Goal: Complete application form: Complete application form

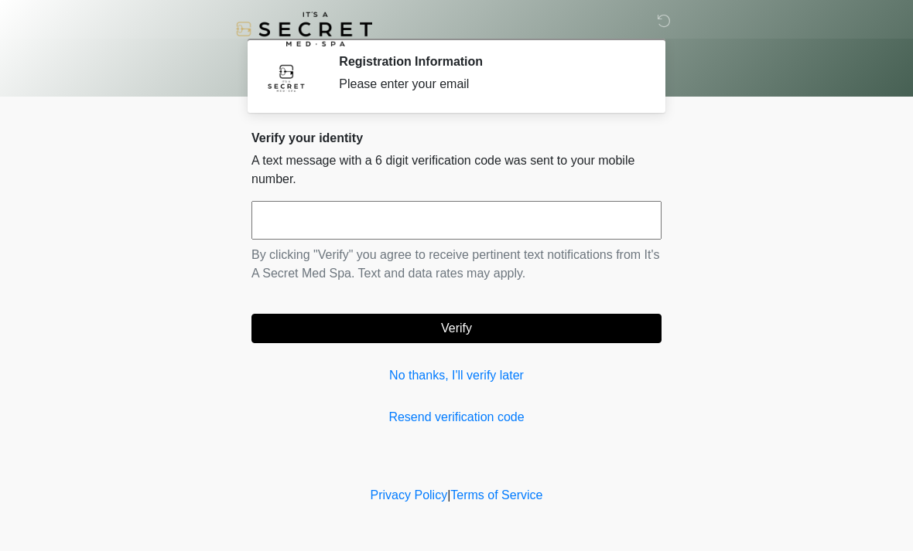
click at [348, 214] on input "text" at bounding box center [456, 220] width 410 height 39
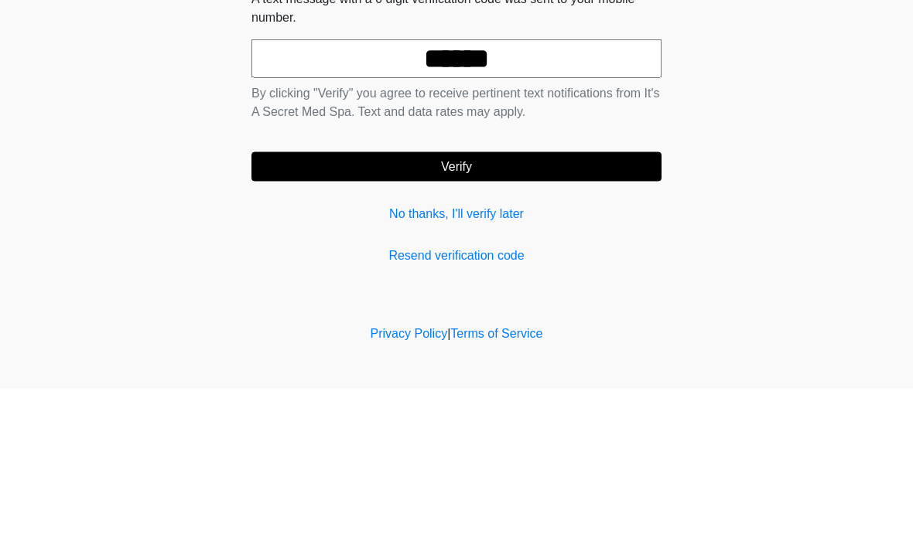
type input "******"
click at [507, 314] on button "Verify" at bounding box center [456, 328] width 410 height 29
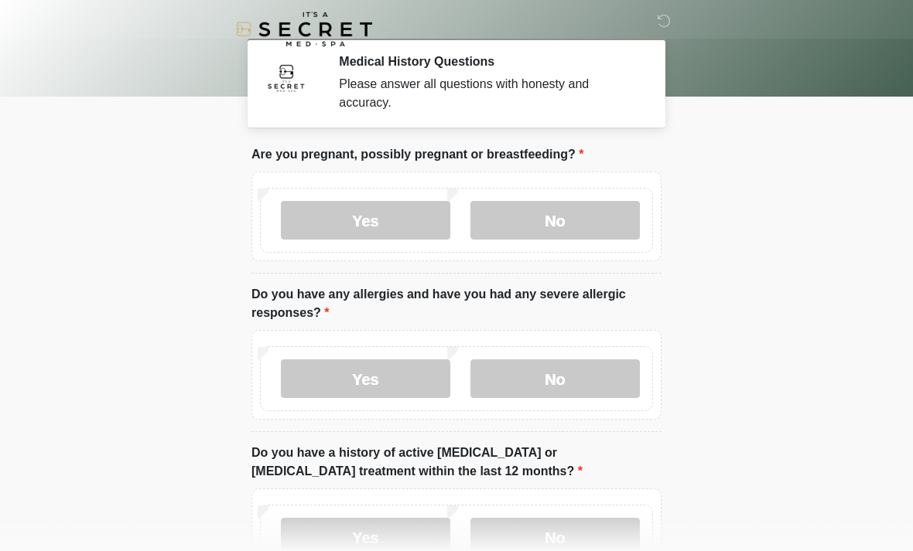
click at [553, 225] on label "No" at bounding box center [554, 220] width 169 height 39
click at [537, 382] on label "No" at bounding box center [554, 379] width 169 height 39
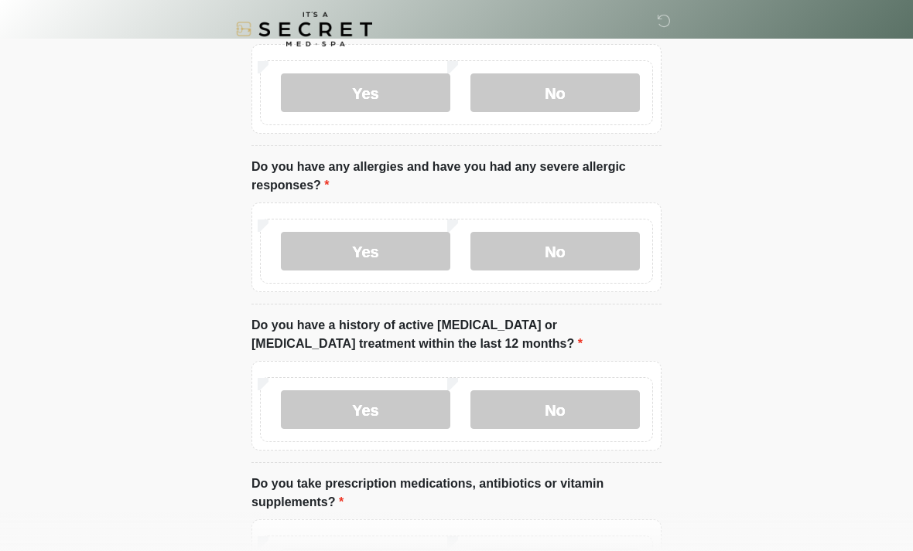
scroll to position [130, 0]
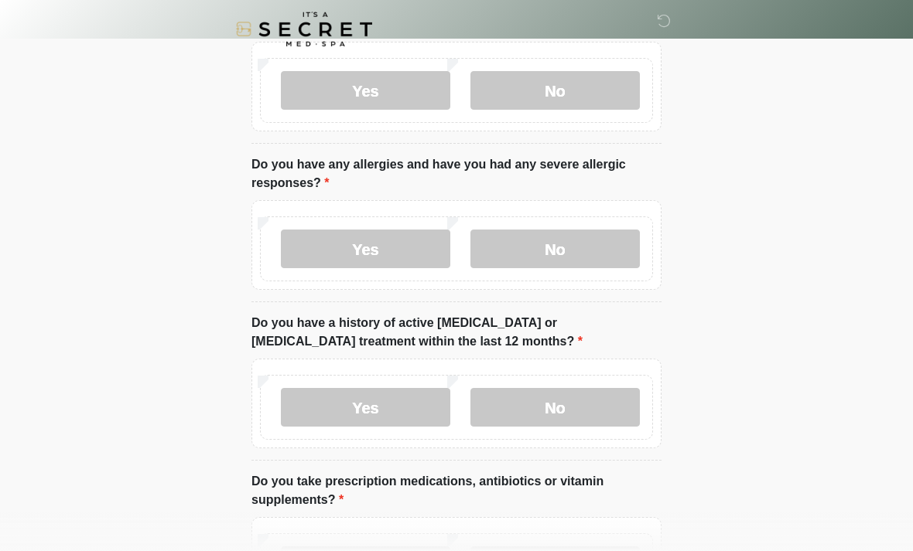
click at [563, 407] on label "No" at bounding box center [554, 407] width 169 height 39
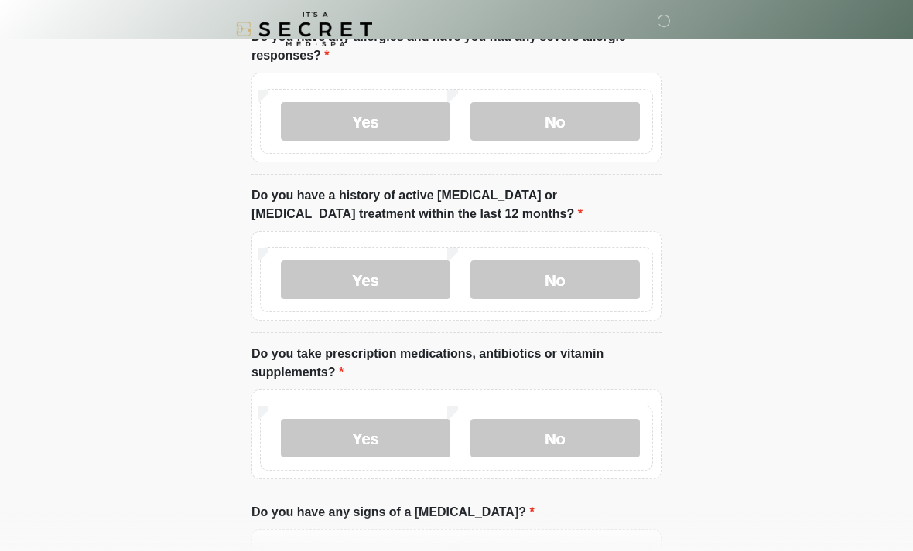
scroll to position [301, 0]
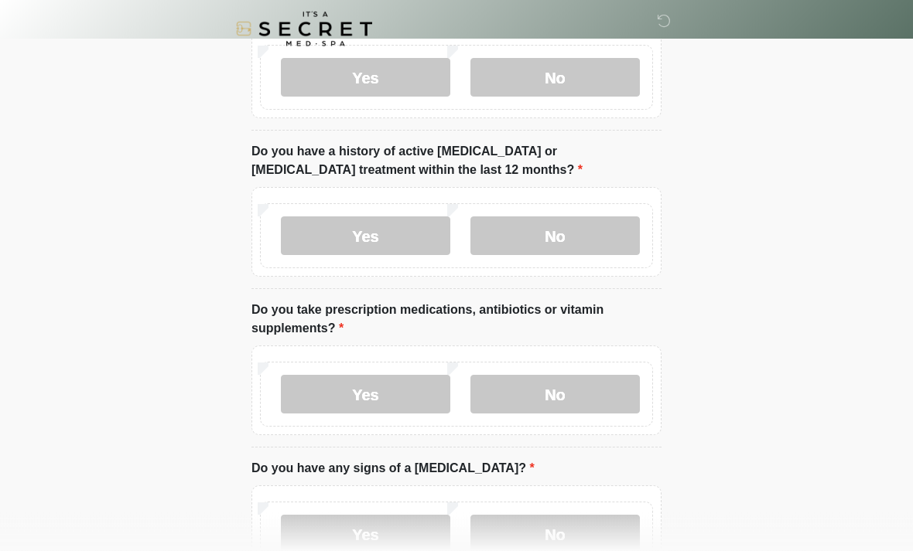
click at [544, 397] on label "No" at bounding box center [554, 395] width 169 height 39
click at [558, 537] on label "No" at bounding box center [554, 534] width 169 height 39
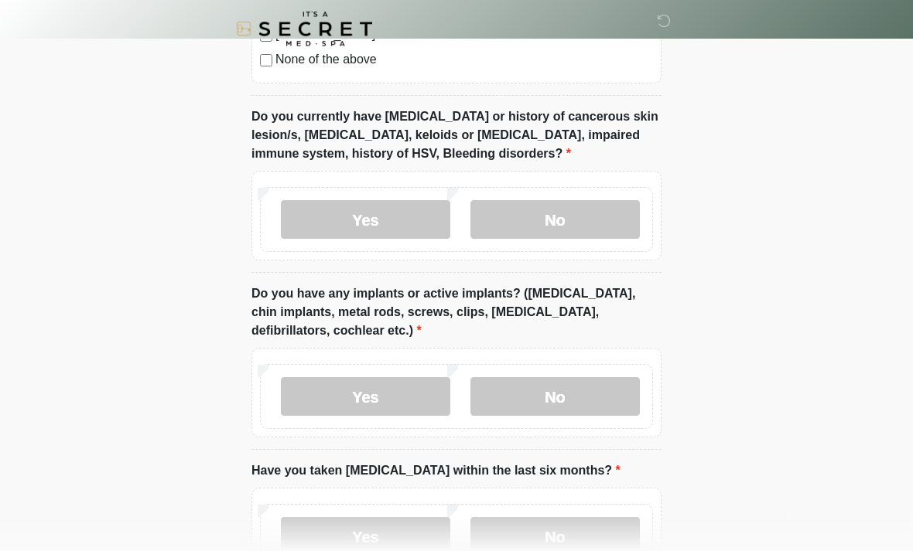
scroll to position [1166, 0]
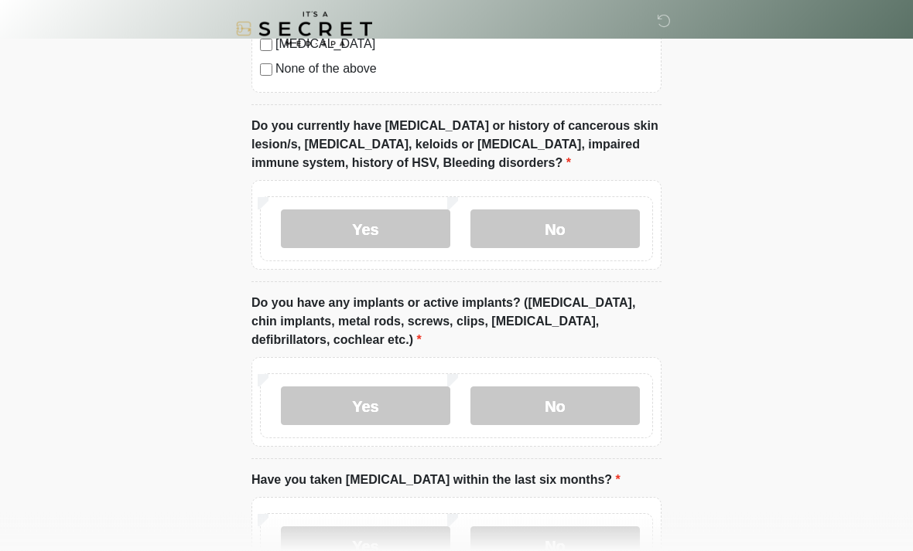
click at [565, 222] on label "No" at bounding box center [554, 229] width 169 height 39
click at [563, 402] on label "No" at bounding box center [554, 406] width 169 height 39
click at [398, 402] on label "Yes" at bounding box center [365, 406] width 169 height 39
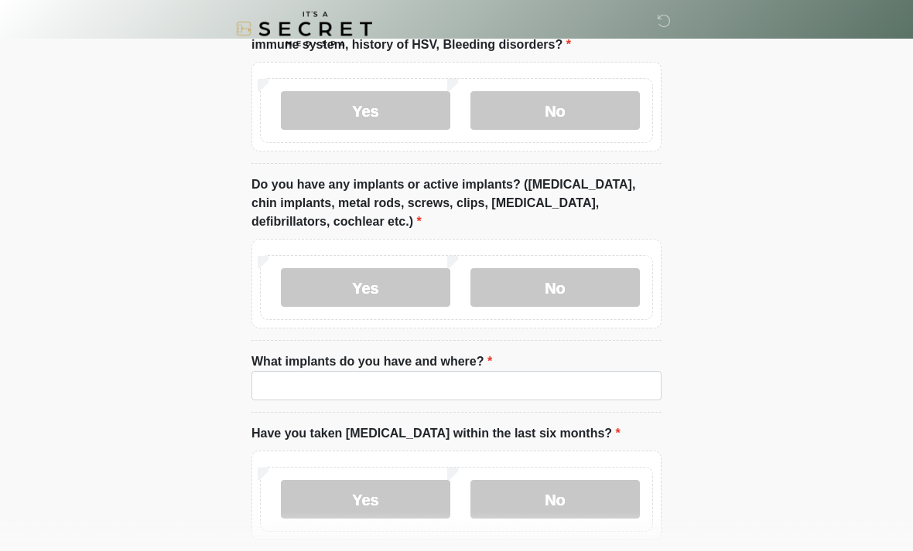
scroll to position [1285, 0]
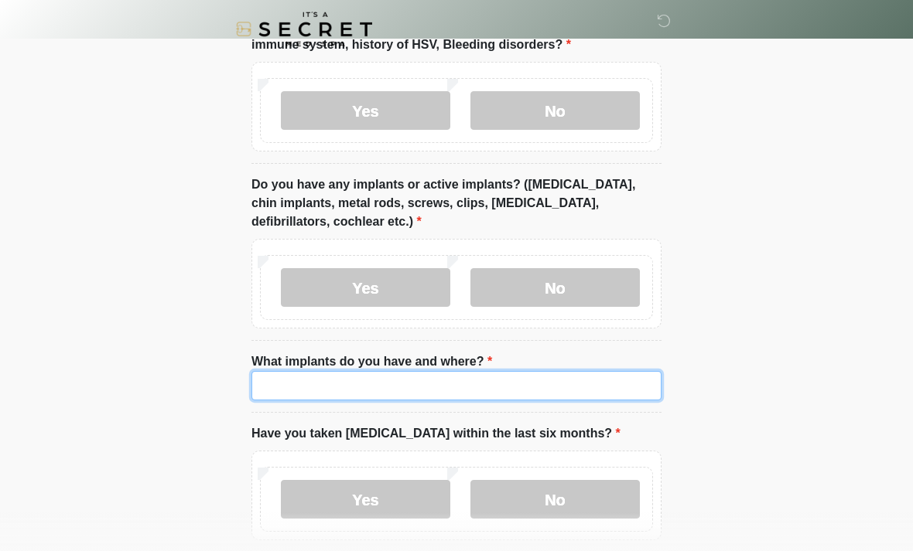
click at [363, 383] on input "What implants do you have and where?" at bounding box center [456, 385] width 410 height 29
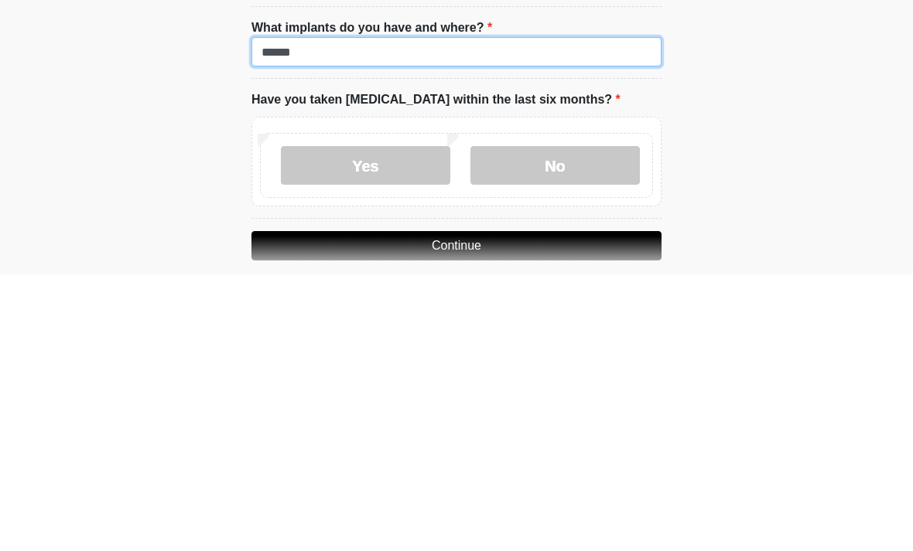
scroll to position [1343, 0]
type input "******"
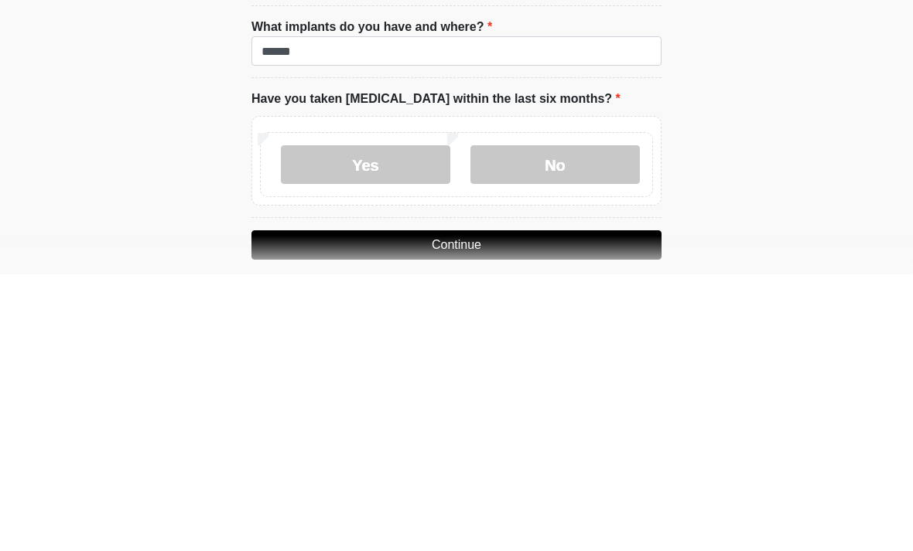
click at [565, 422] on label "No" at bounding box center [554, 441] width 169 height 39
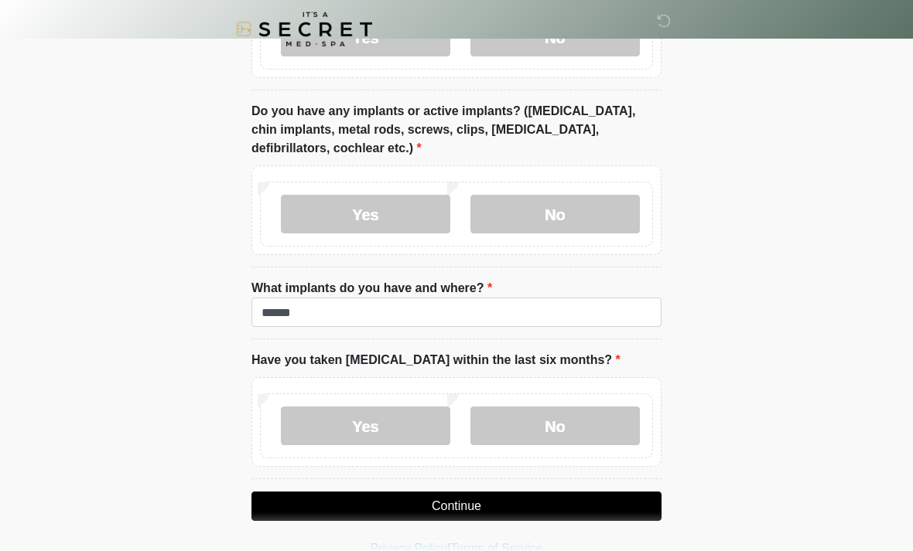
click at [459, 501] on button "Continue" at bounding box center [456, 506] width 410 height 29
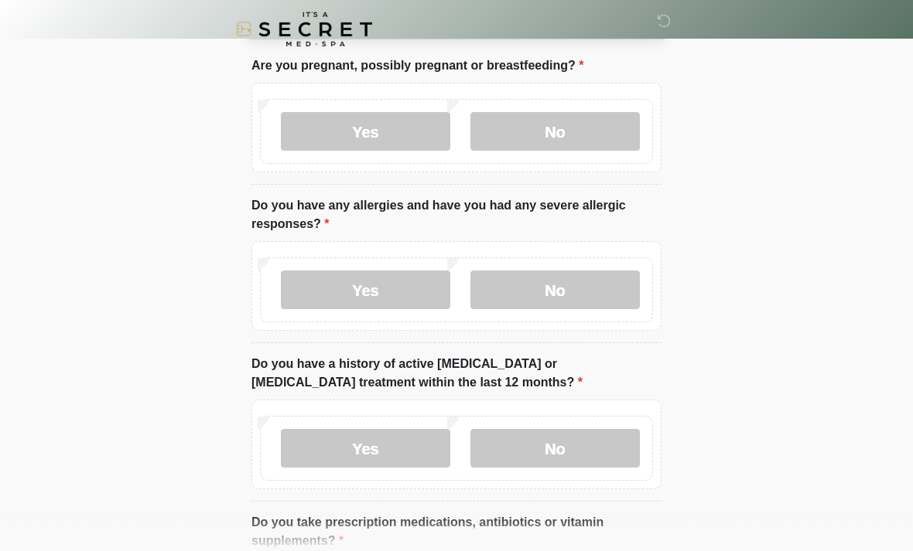
scroll to position [0, 0]
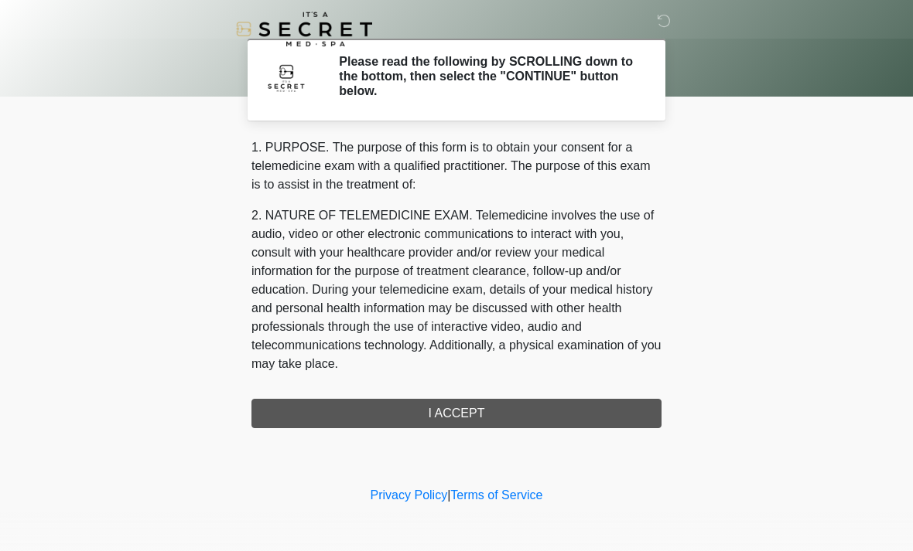
click at [503, 411] on div "1. PURPOSE. The purpose of this form is to obtain your consent for a telemedici…" at bounding box center [456, 283] width 410 height 290
click at [489, 412] on div "1. PURPOSE. The purpose of this form is to obtain your consent for a telemedici…" at bounding box center [456, 283] width 410 height 290
click at [488, 417] on div "1. PURPOSE. The purpose of this form is to obtain your consent for a telemedici…" at bounding box center [456, 283] width 410 height 290
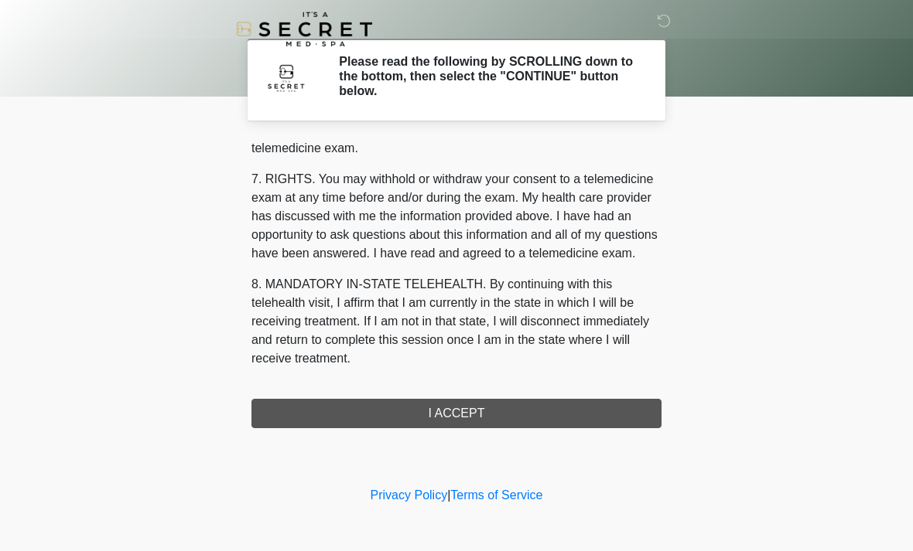
scroll to position [655, 0]
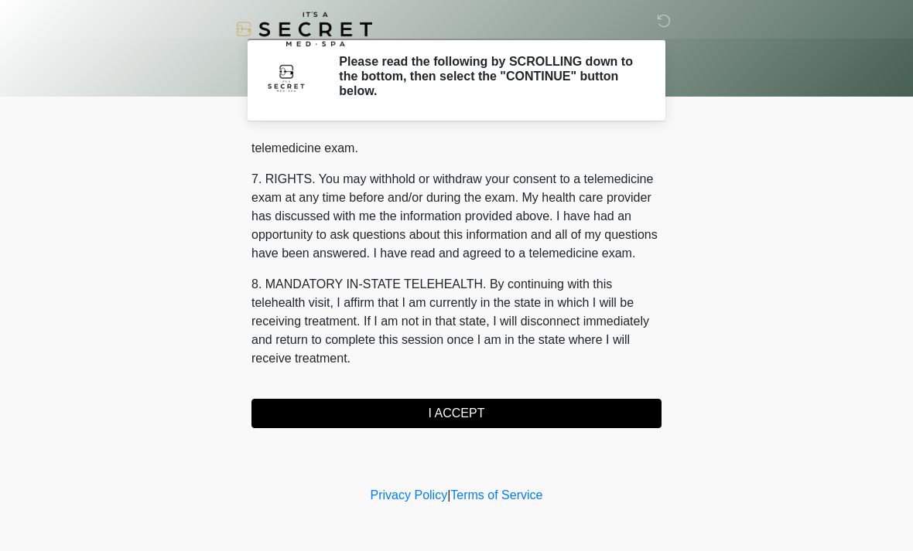
click at [462, 405] on button "I ACCEPT" at bounding box center [456, 413] width 410 height 29
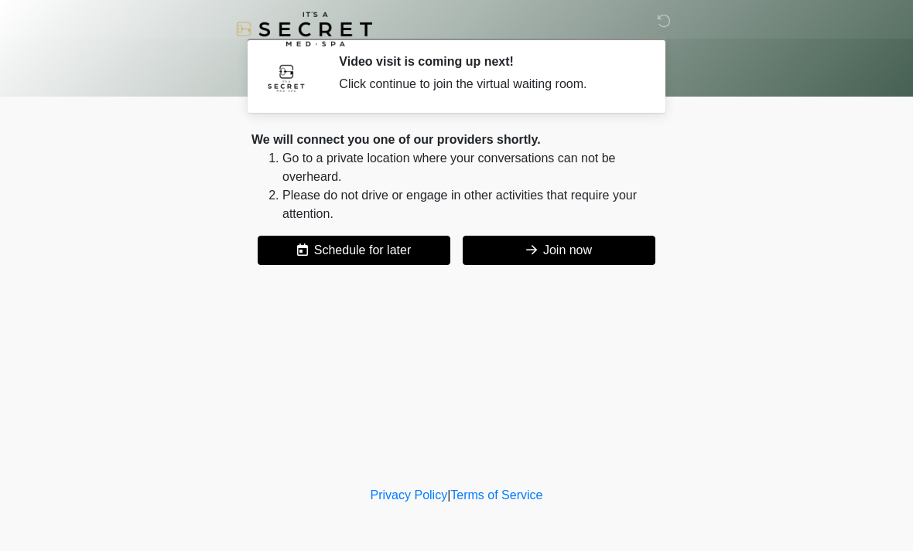
click at [558, 251] on button "Join now" at bounding box center [558, 250] width 193 height 29
